Goal: Communication & Community: Participate in discussion

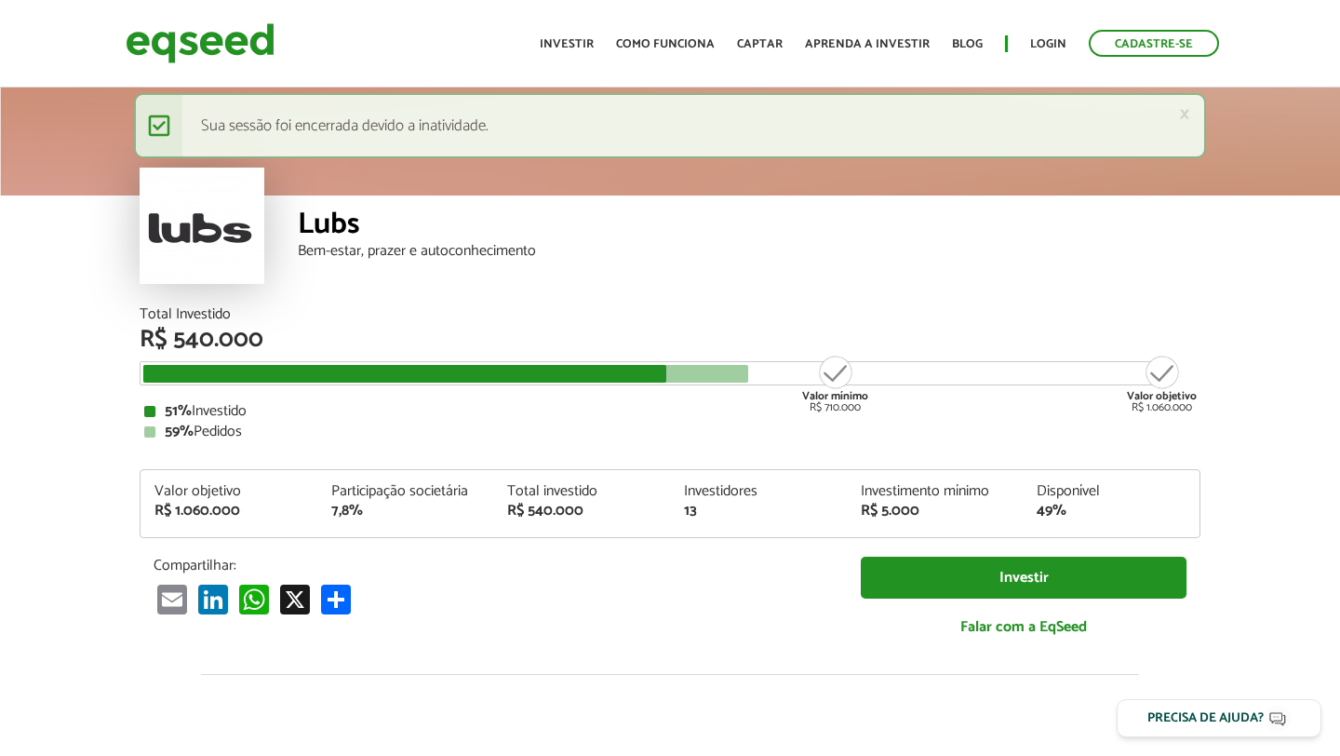
click at [456, 150] on div "× Mensagem de status Sua sessão foi encerrada devido a inatividade." at bounding box center [670, 125] width 1072 height 65
click at [1039, 42] on link "Login" at bounding box center [1048, 44] width 36 height 12
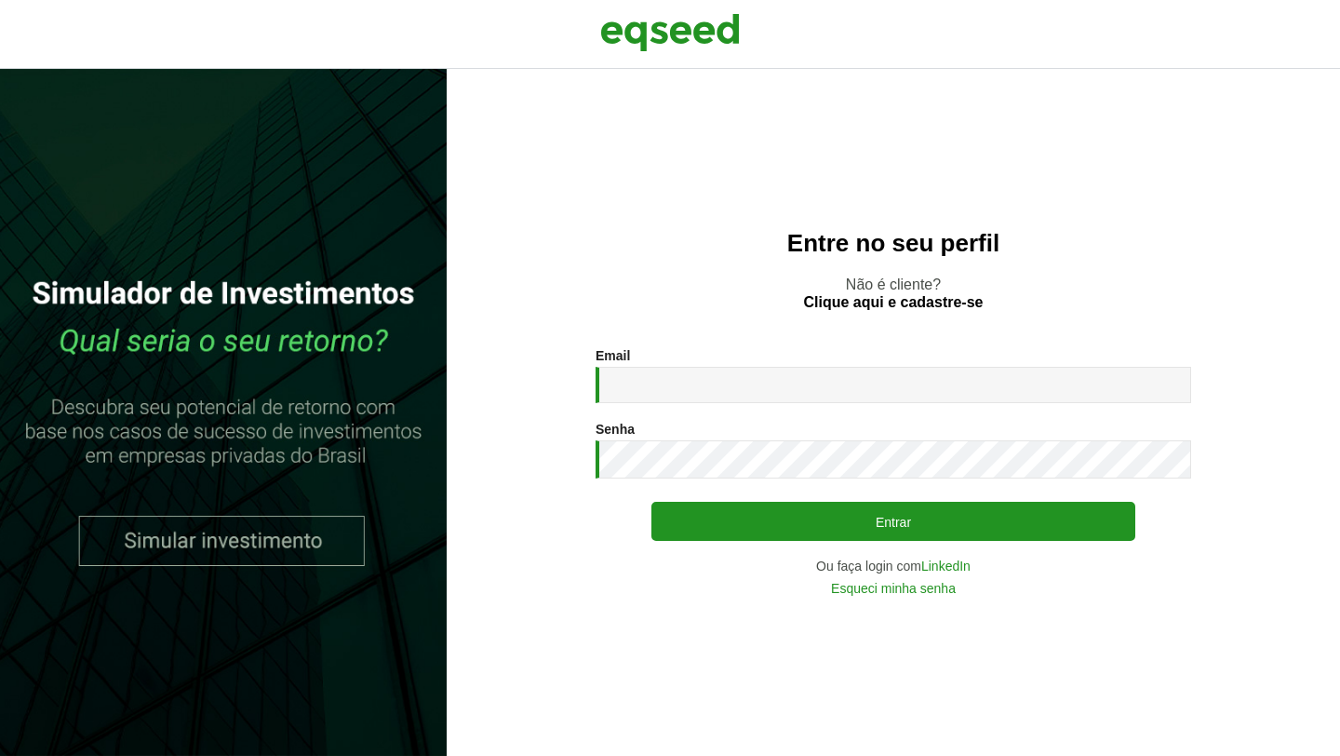
click at [750, 405] on div "Email * Digite seu endereço de e-mail. Senha * Digite a senha que será usada em…" at bounding box center [894, 471] width 596 height 247
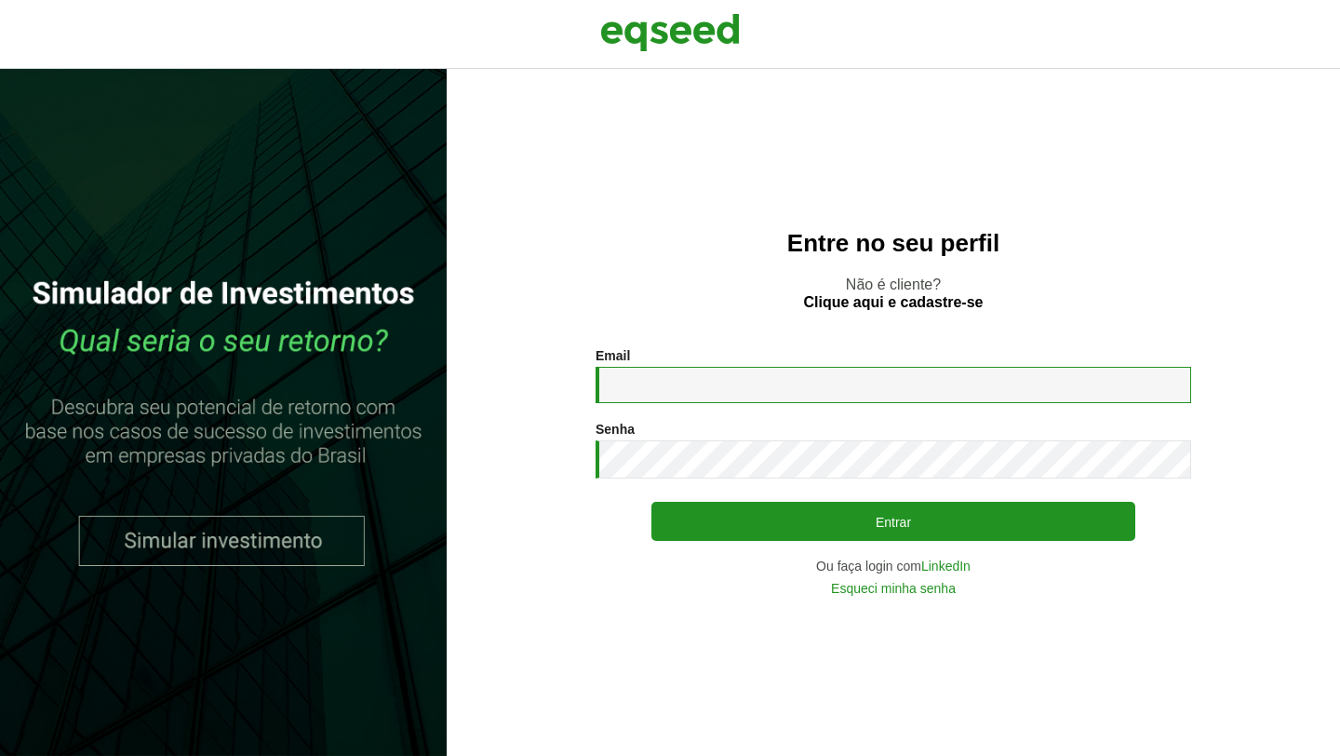
click at [752, 395] on input "Email *" at bounding box center [894, 385] width 596 height 36
type input "**********"
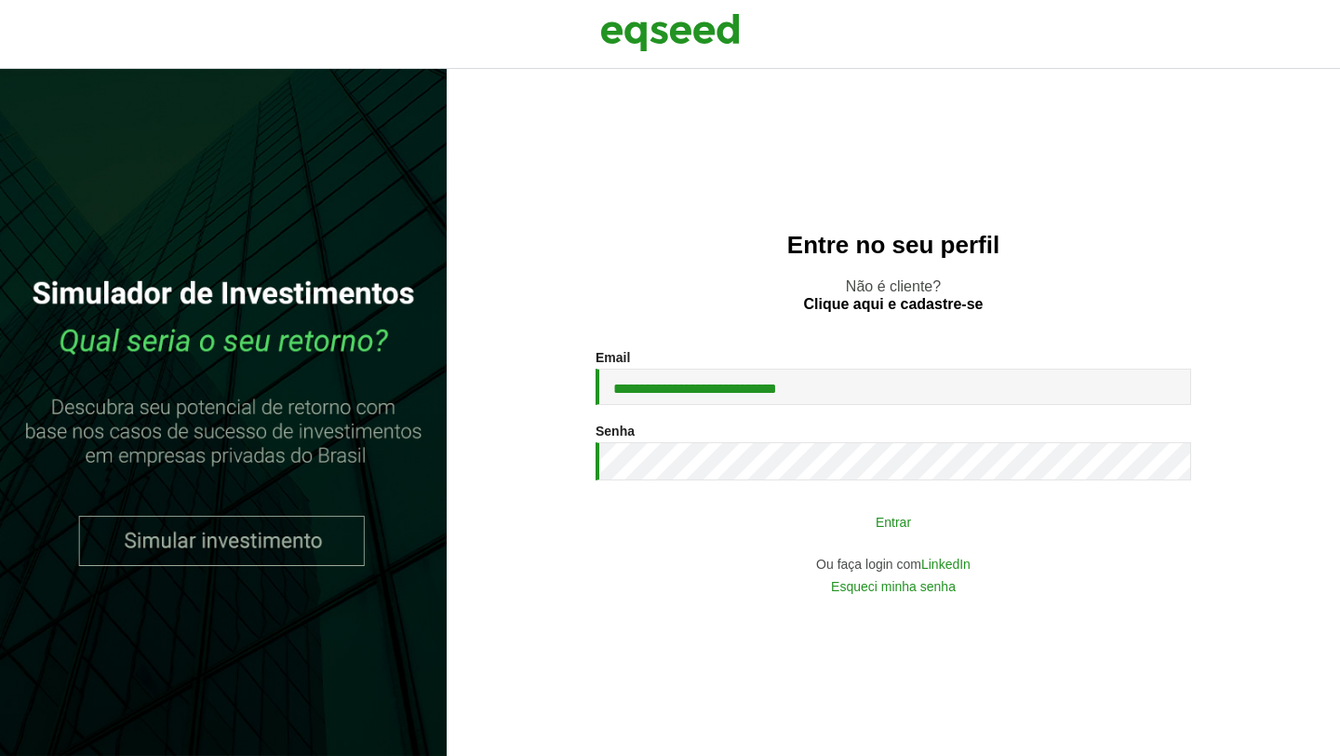
click at [851, 513] on button "Entrar" at bounding box center [893, 520] width 484 height 35
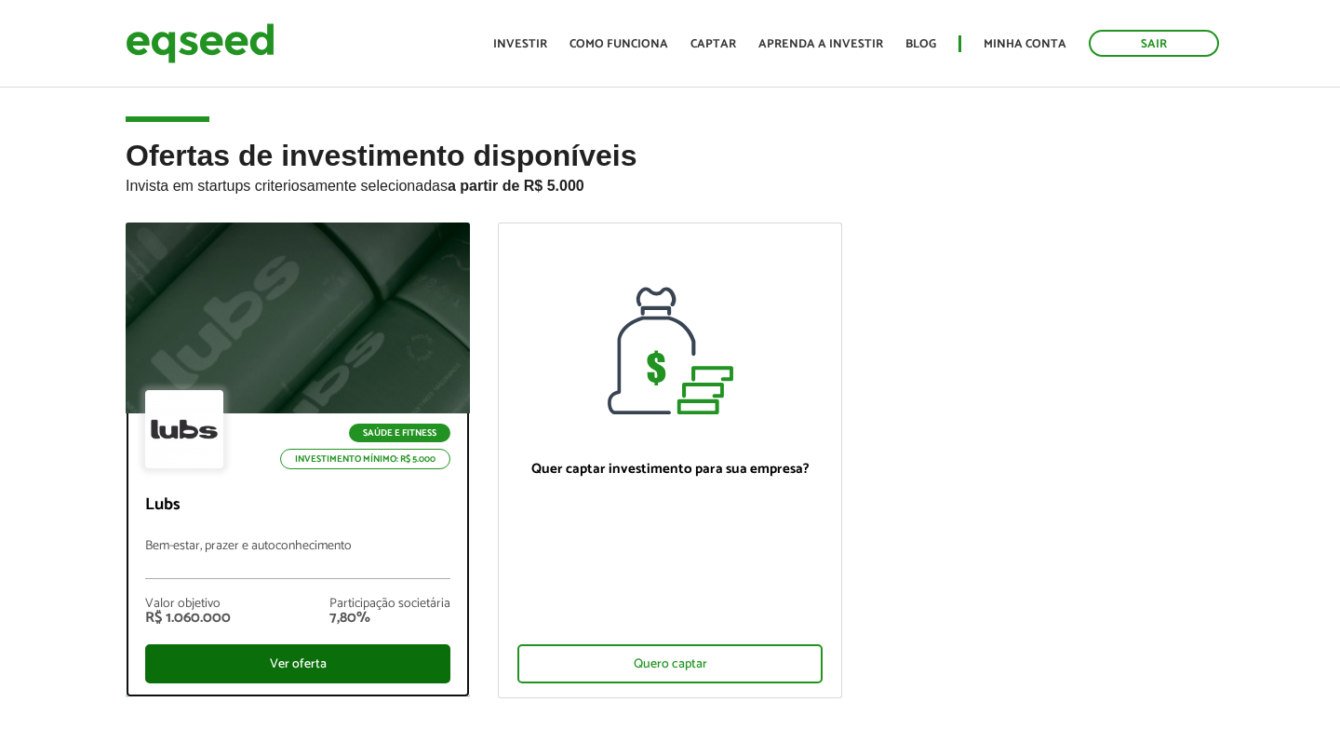
click at [302, 659] on div "Ver oferta" at bounding box center [297, 663] width 305 height 39
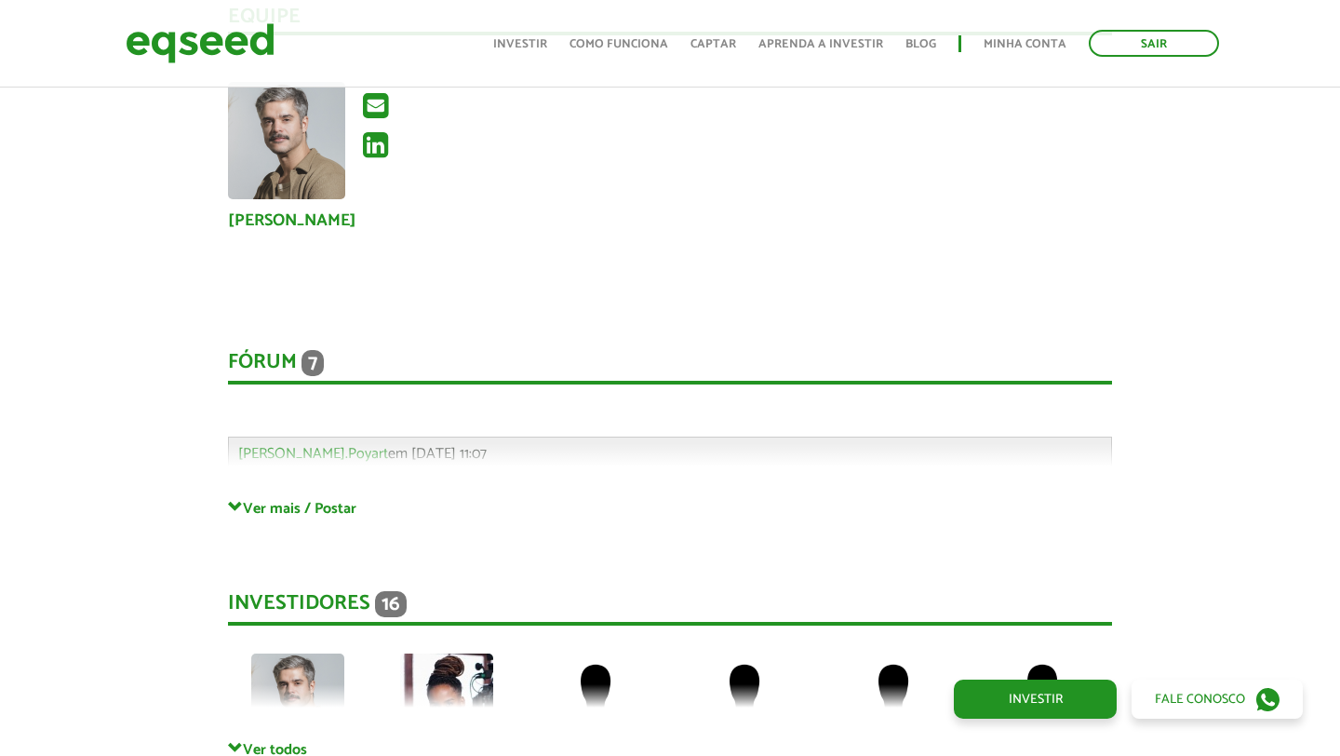
scroll to position [3852, 0]
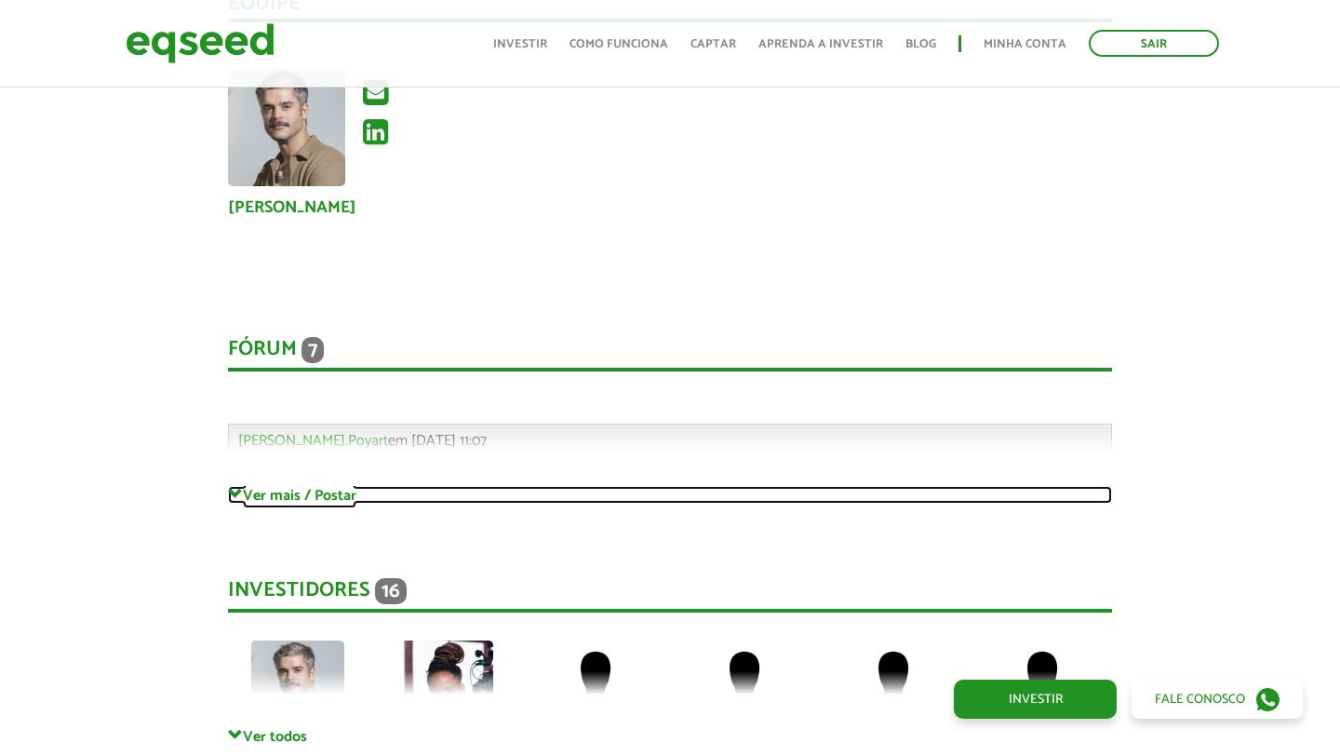
click at [284, 486] on link "Ver mais / Postar" at bounding box center [670, 495] width 884 height 18
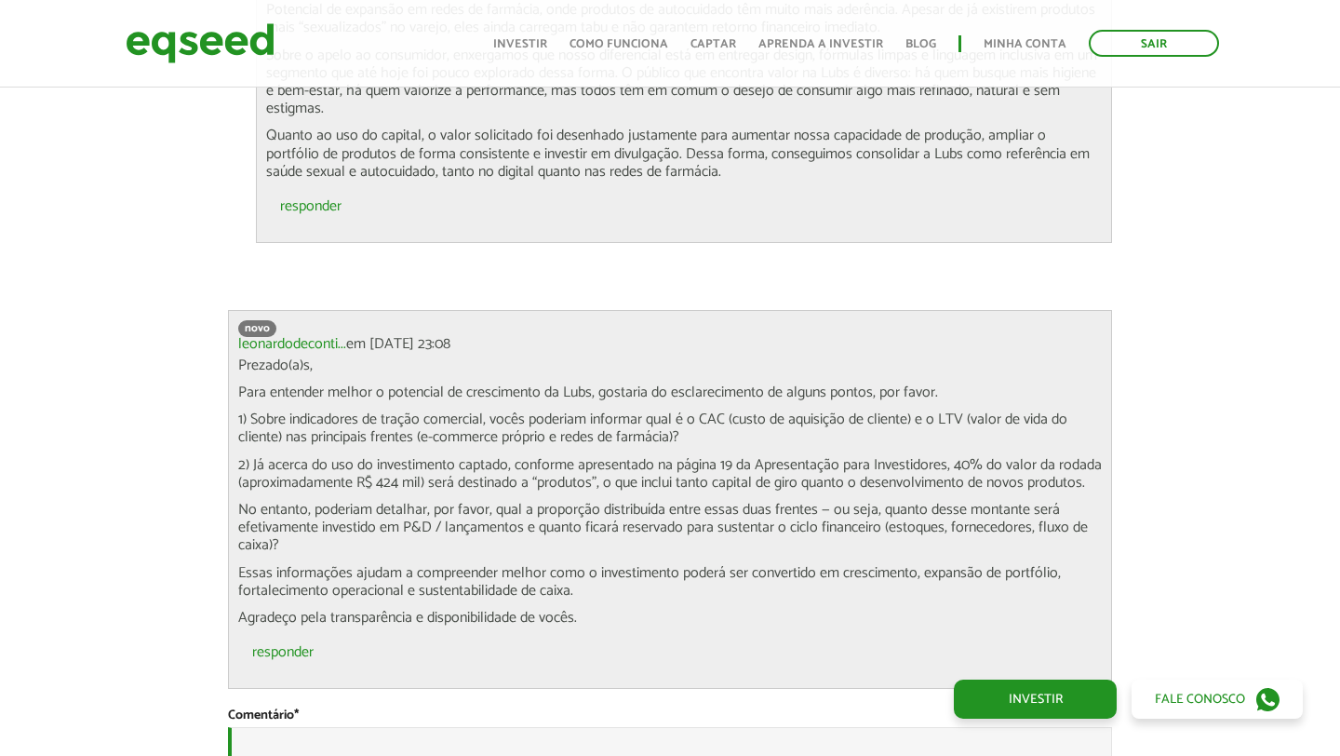
scroll to position [5705, 0]
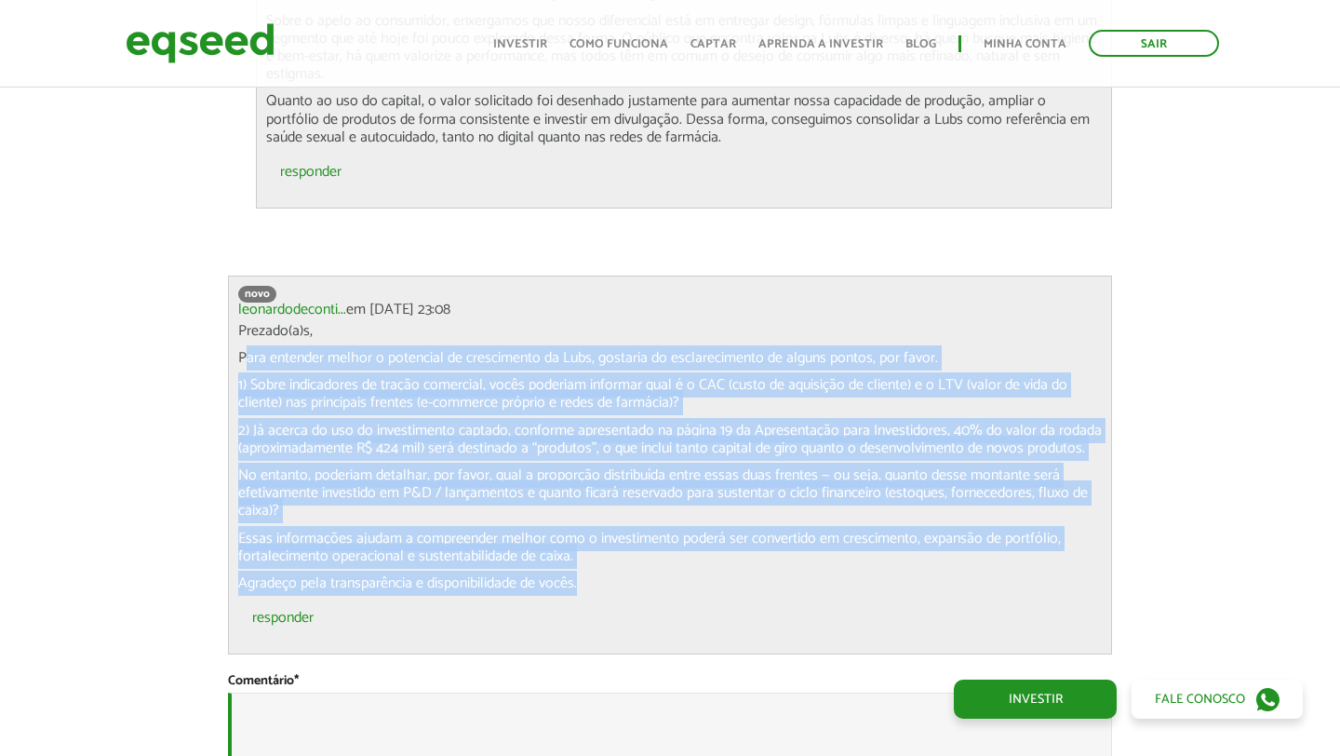
drag, startPoint x: 243, startPoint y: 338, endPoint x: 623, endPoint y: 571, distance: 445.8
click at [623, 571] on div "Prezado(a)s, Para entender melhor o potencial de crescimento da Lubs, gostaria …" at bounding box center [670, 457] width 864 height 270
copy div "ara entender melhor o potencial de crescimento da Lubs, gostaria do esclarecime…"
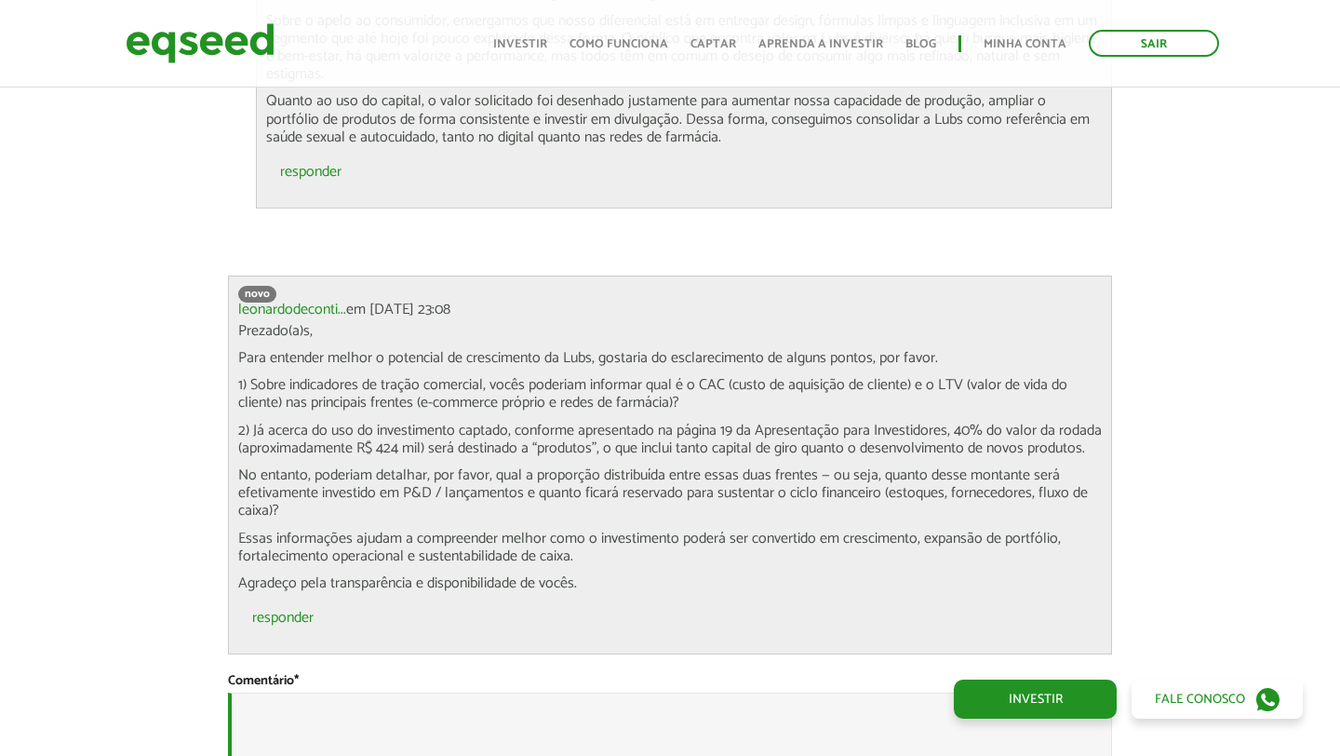
click at [505, 616] on ul "responder" at bounding box center [670, 622] width 864 height 43
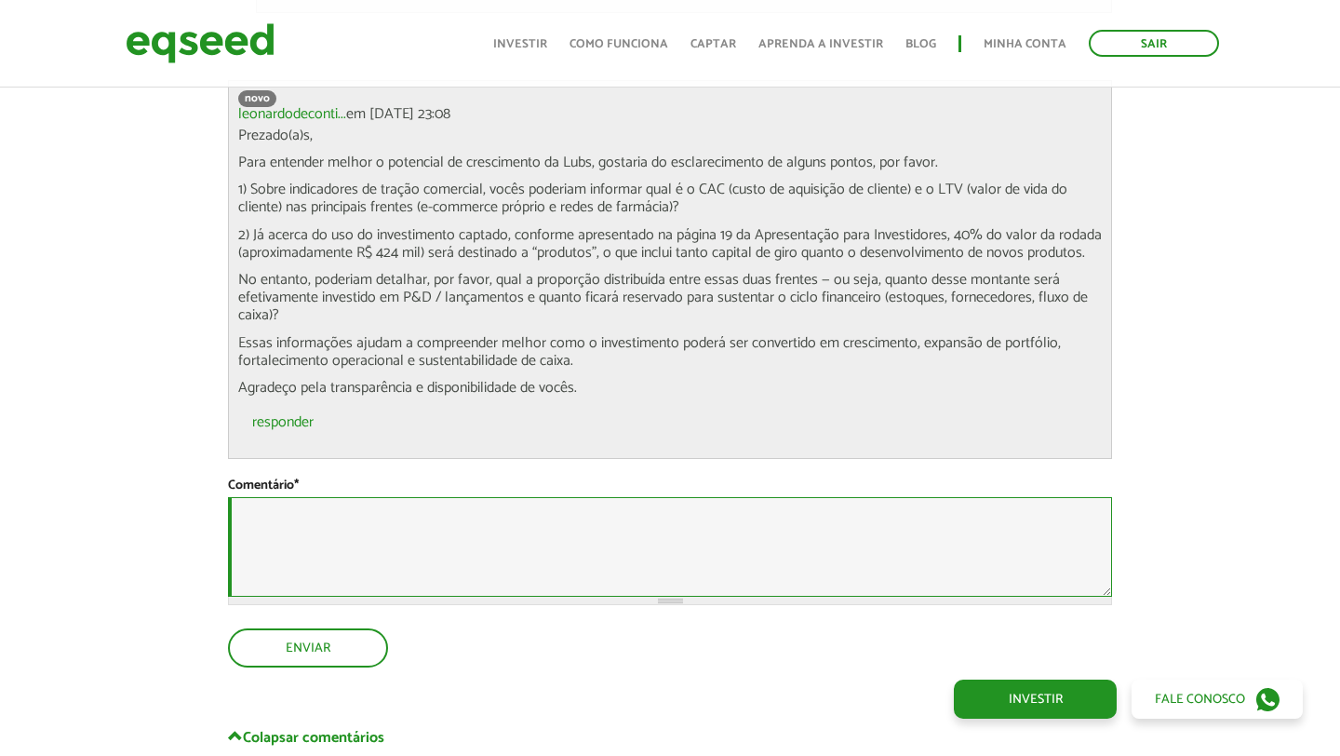
click at [440, 540] on textarea "Comentário *" at bounding box center [670, 547] width 884 height 100
paste textarea "**********"
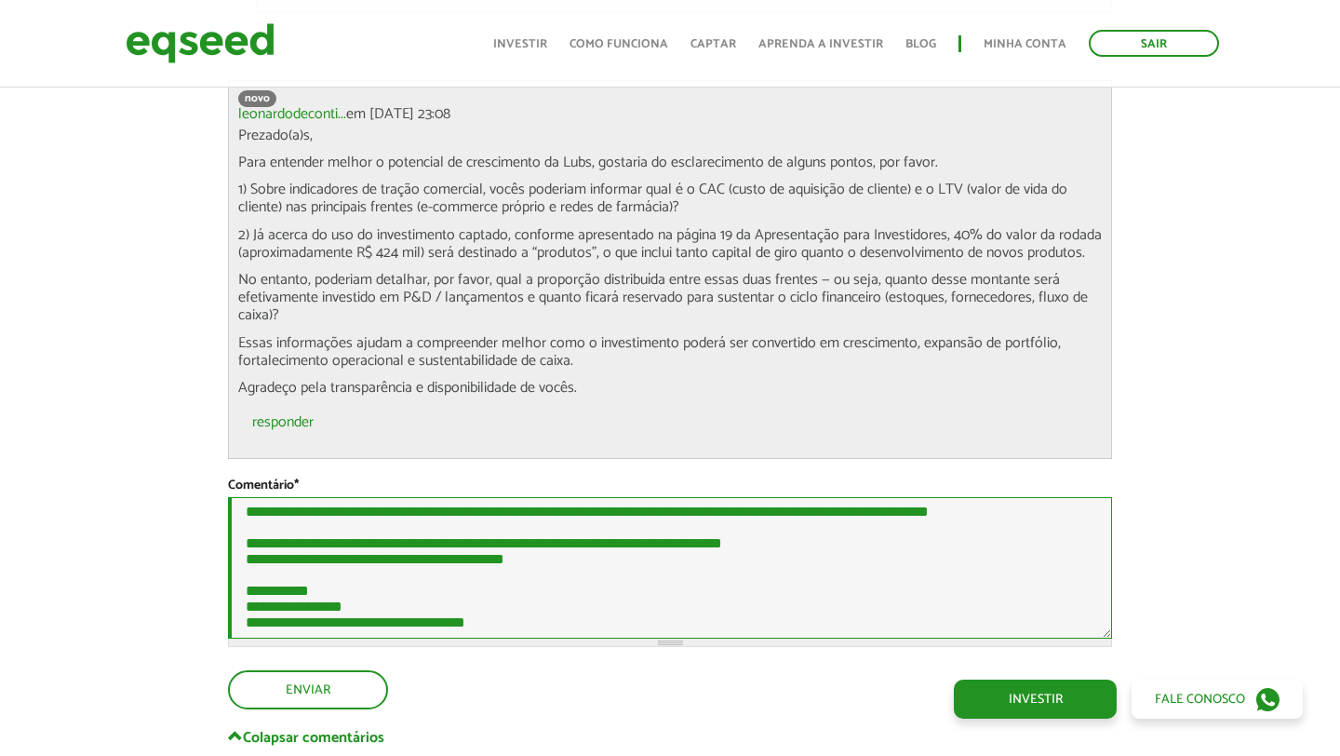
scroll to position [581, 0]
type textarea "**********"
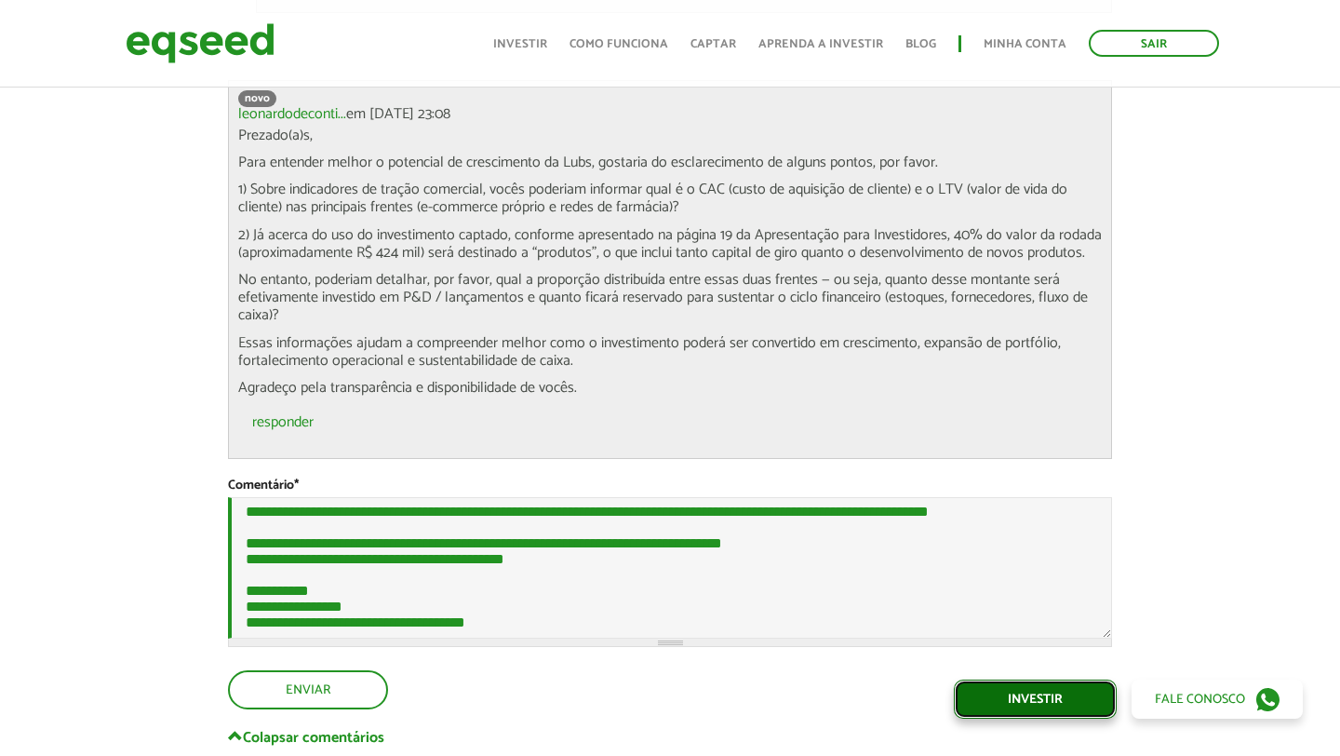
click at [1047, 700] on link "Investir" at bounding box center [1035, 698] width 163 height 39
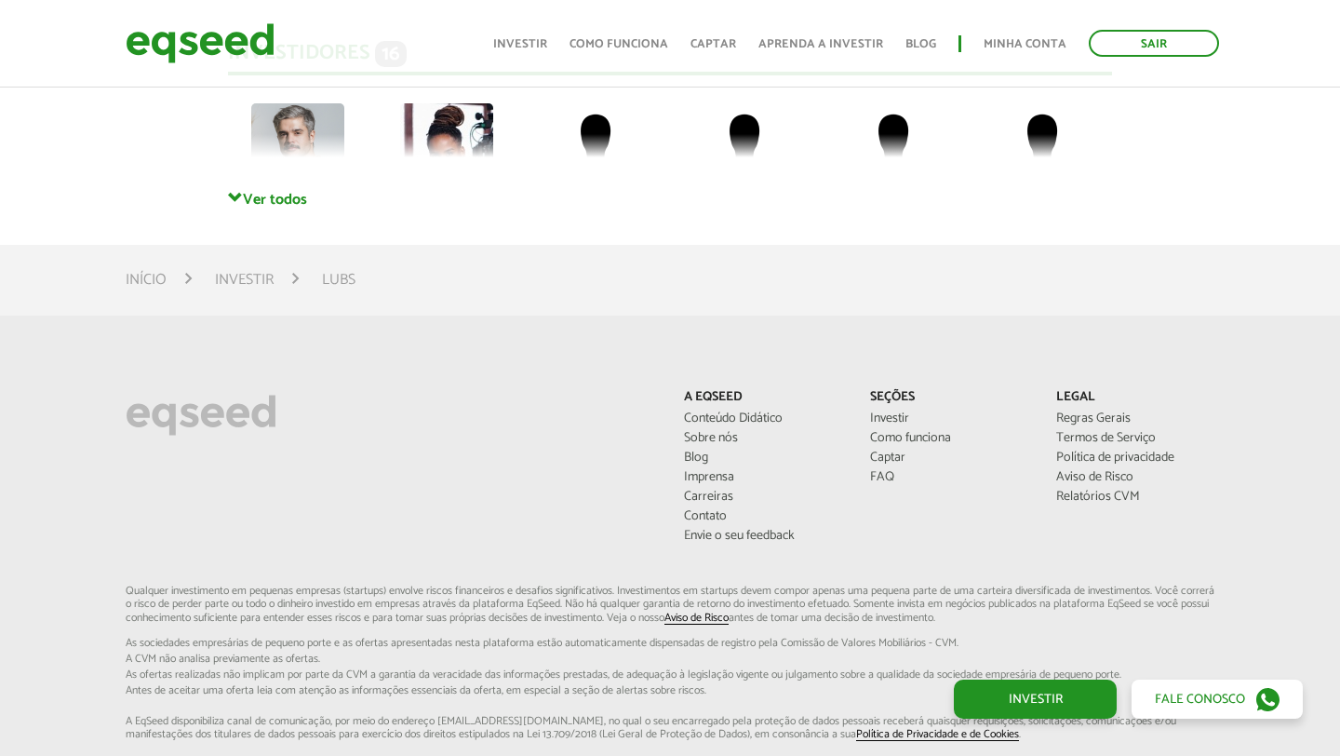
scroll to position [4147, 0]
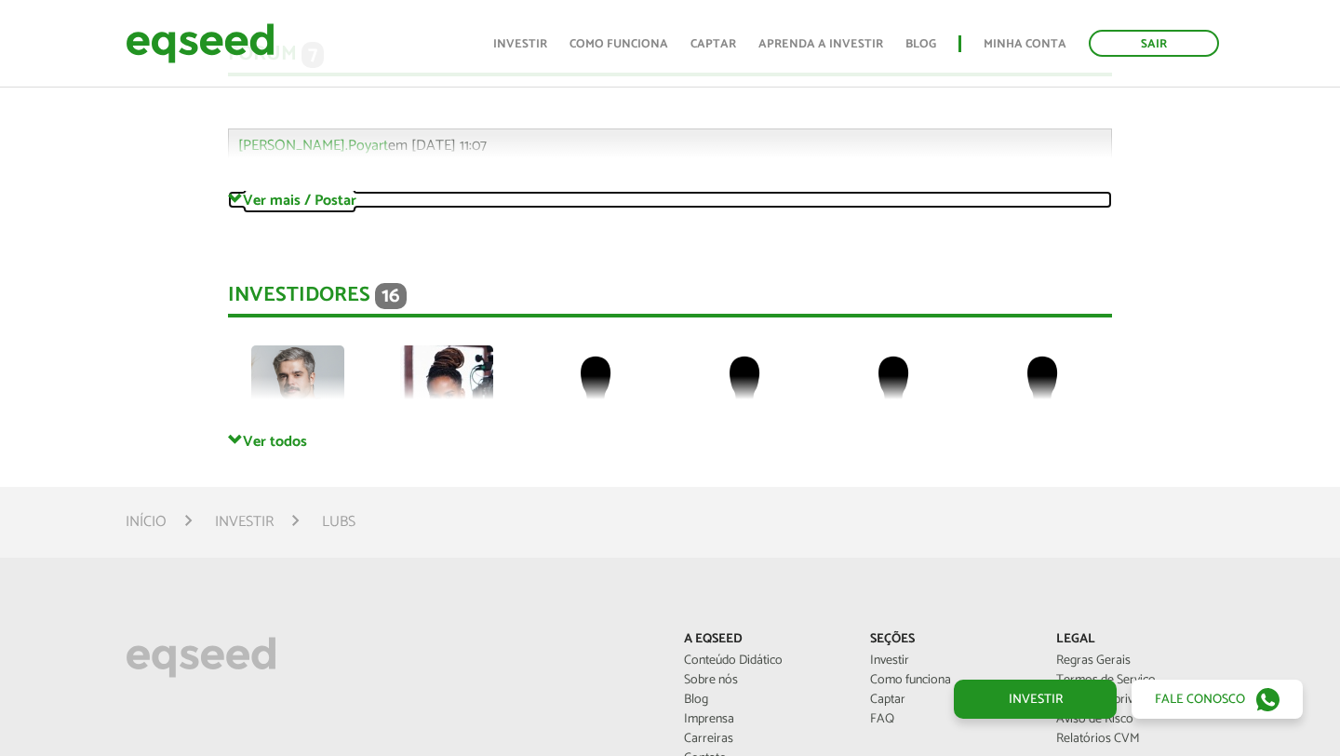
click at [273, 191] on link "Ver mais / Postar" at bounding box center [670, 200] width 884 height 18
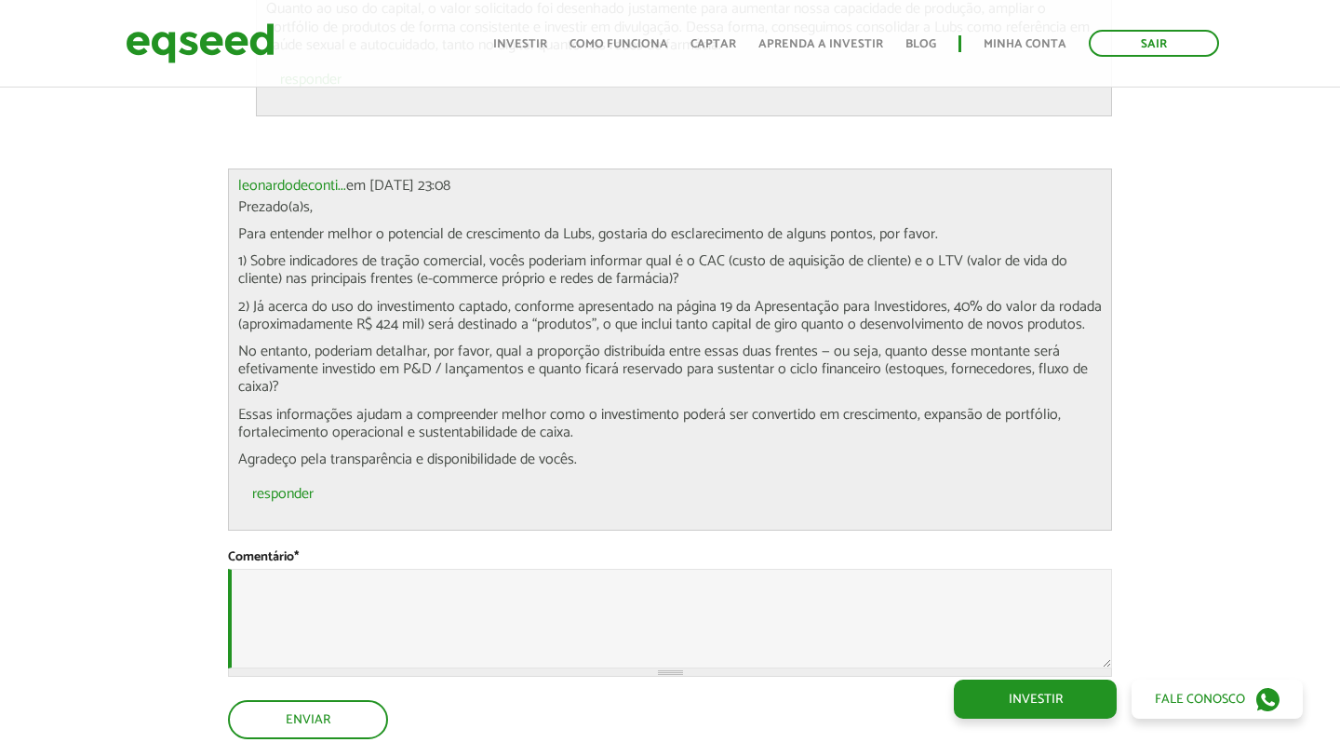
scroll to position [5777, 0]
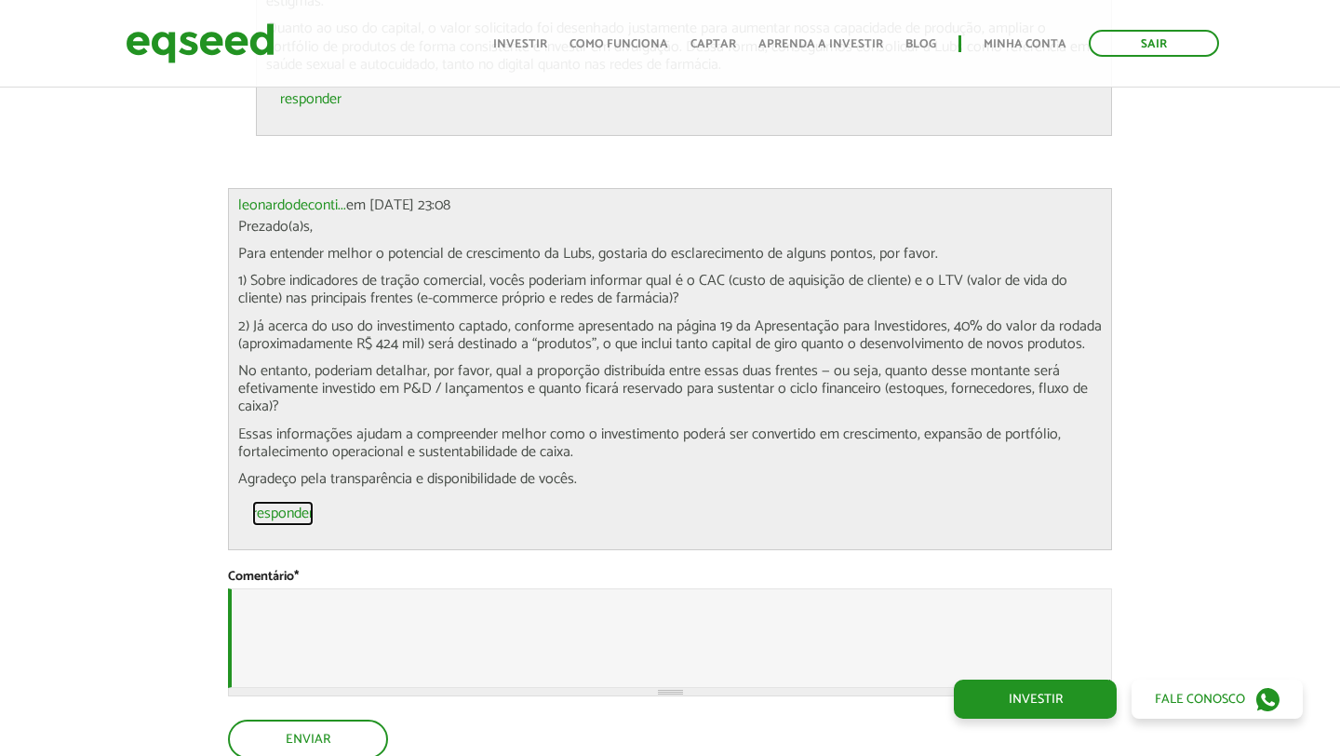
click at [288, 506] on link "responder" at bounding box center [282, 513] width 61 height 15
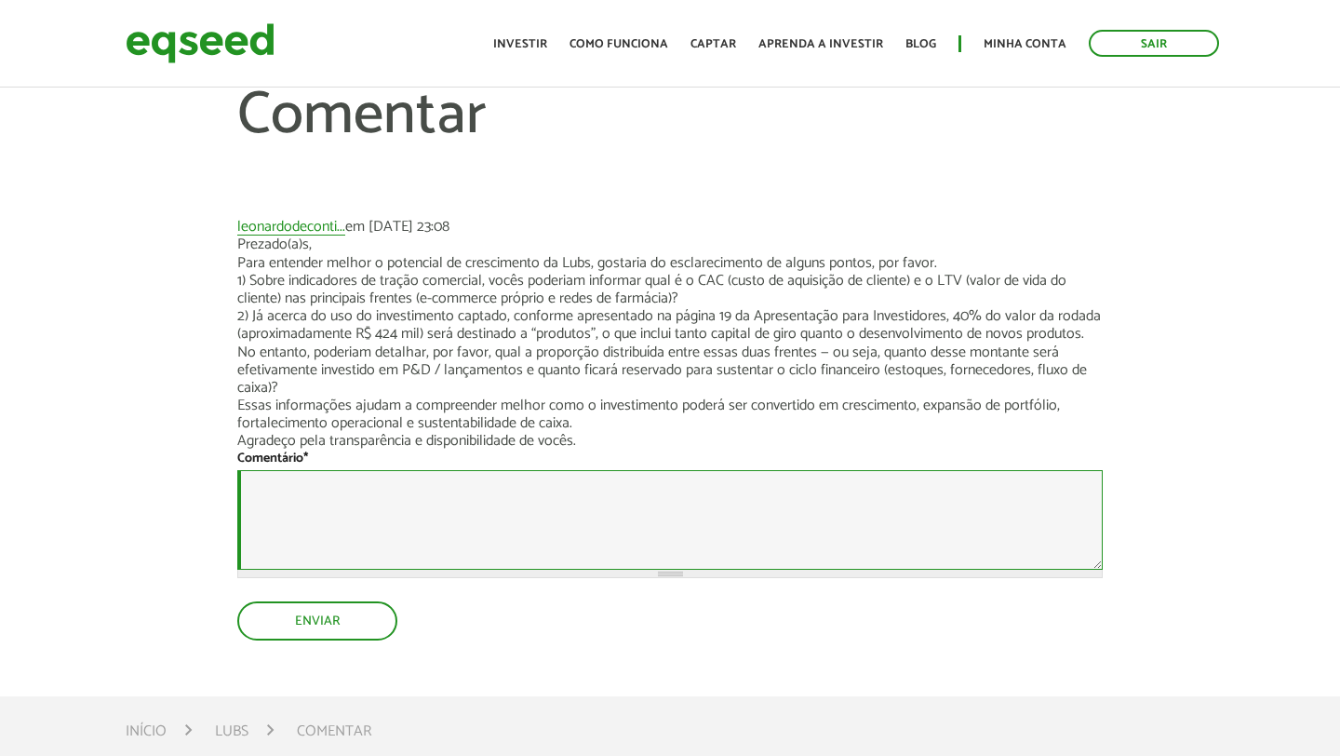
click at [352, 551] on textarea "Comentário *" at bounding box center [669, 520] width 865 height 100
paste textarea "**********"
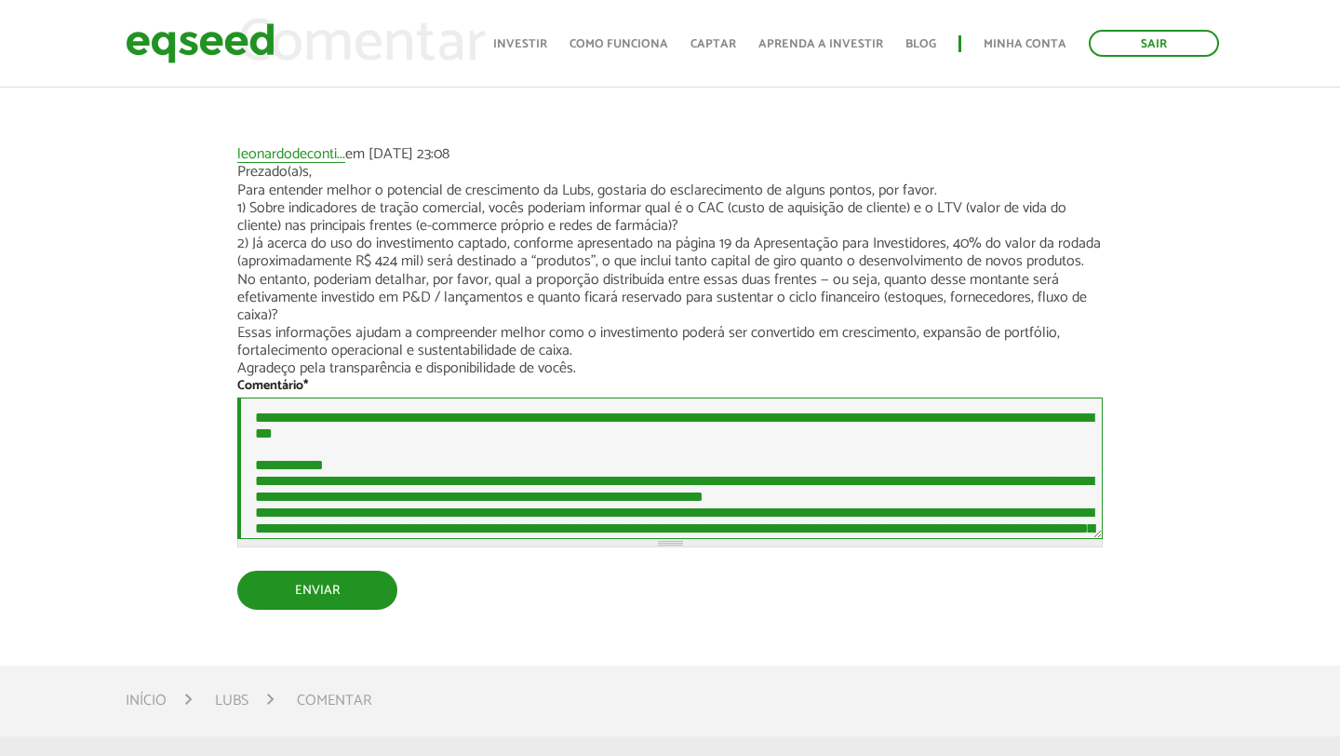
type textarea "**********"
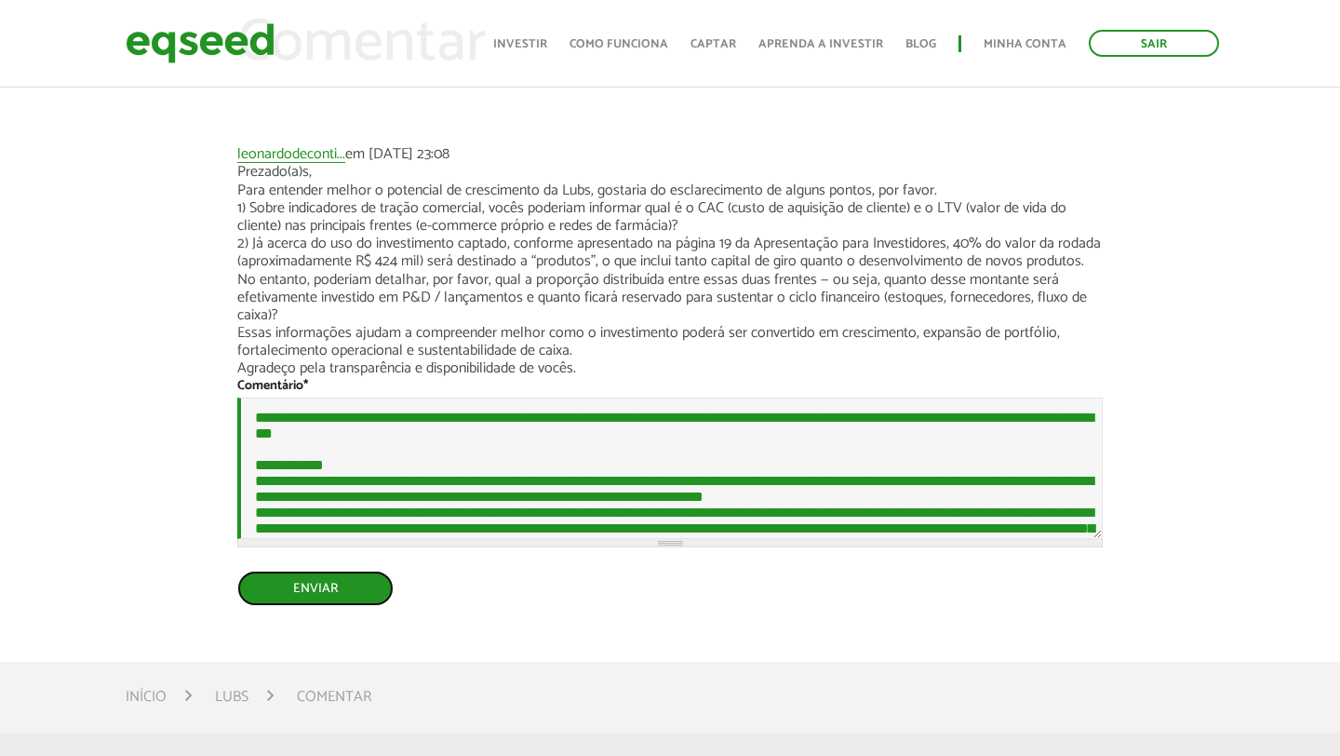
click at [333, 590] on button "Enviar" at bounding box center [315, 587] width 156 height 35
